Goal: Navigation & Orientation: Understand site structure

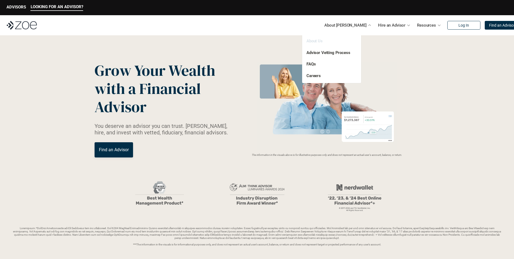
click at [313, 42] on link "About Us" at bounding box center [315, 40] width 16 height 5
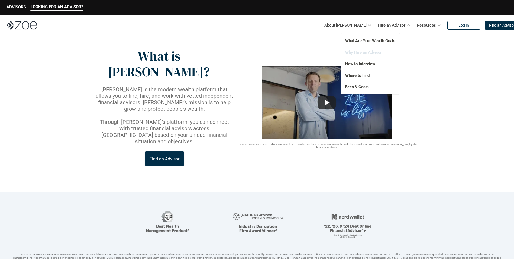
click at [377, 52] on link "Why Hire an Advisor" at bounding box center [363, 52] width 37 height 5
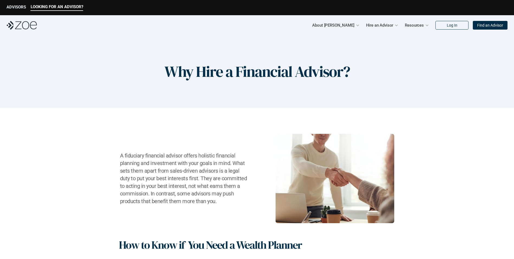
click at [18, 5] on p "ADVISORS" at bounding box center [17, 7] width 20 height 5
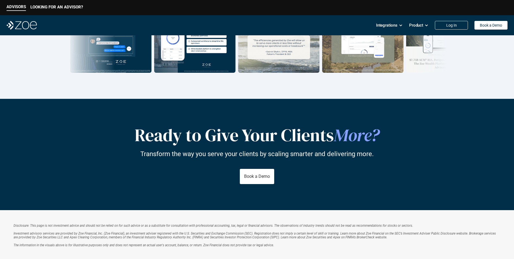
scroll to position [948, 0]
